Goal: Find specific page/section: Find specific page/section

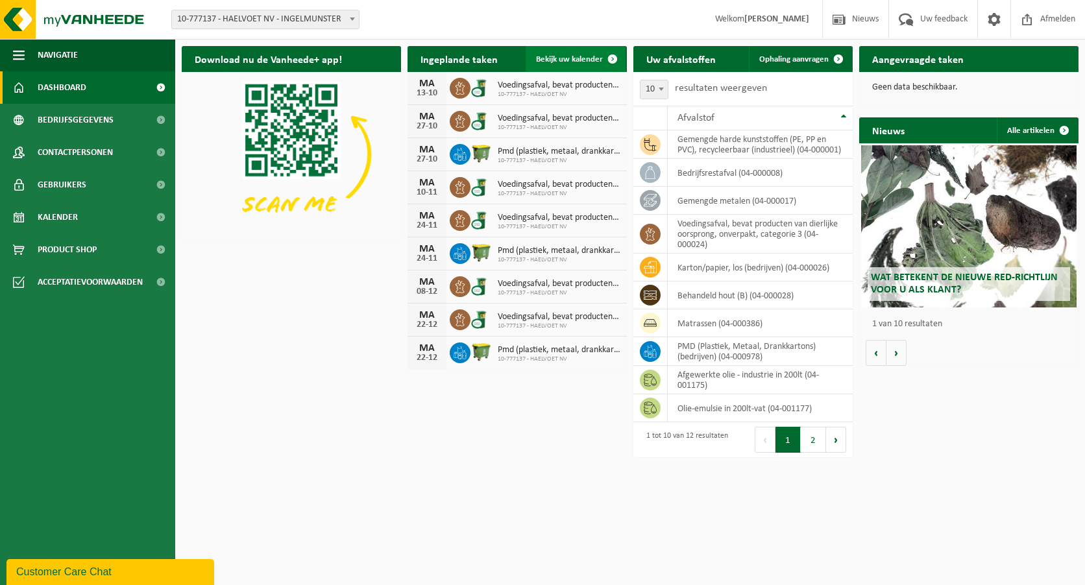
click at [612, 58] on span at bounding box center [612, 59] width 26 height 26
